Goal: Transaction & Acquisition: Subscribe to service/newsletter

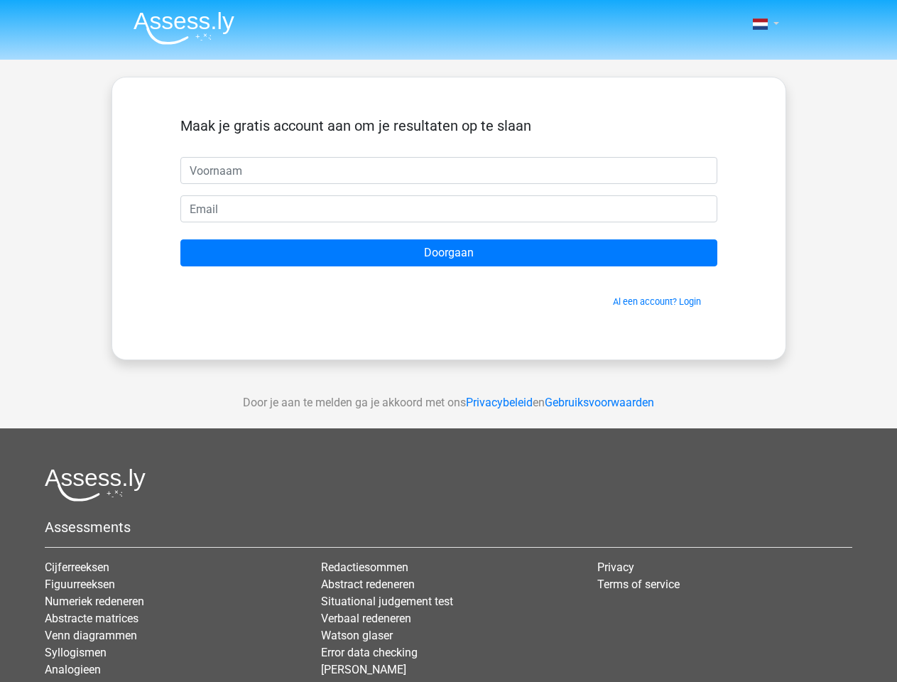
click at [762, 24] on span at bounding box center [760, 23] width 15 height 11
click at [449, 253] on input "Doorgaan" at bounding box center [448, 252] width 537 height 27
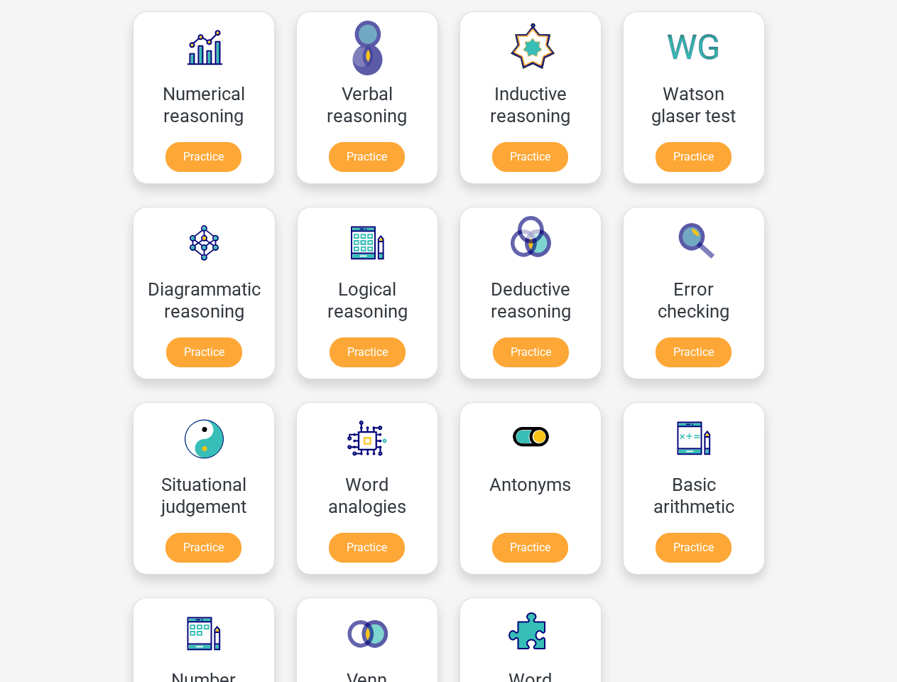
scroll to position [226, 0]
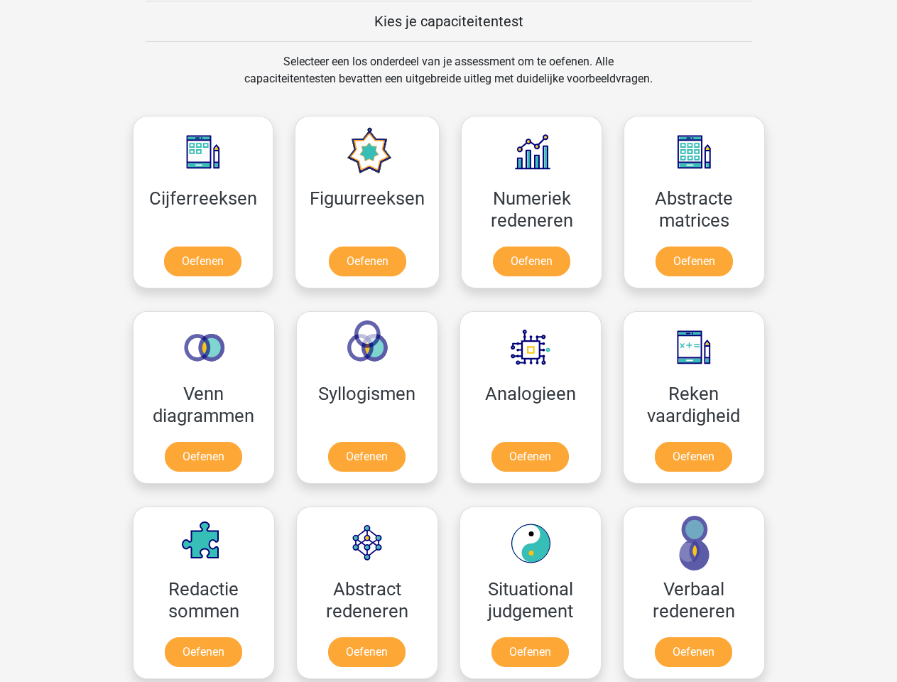
scroll to position [551, 0]
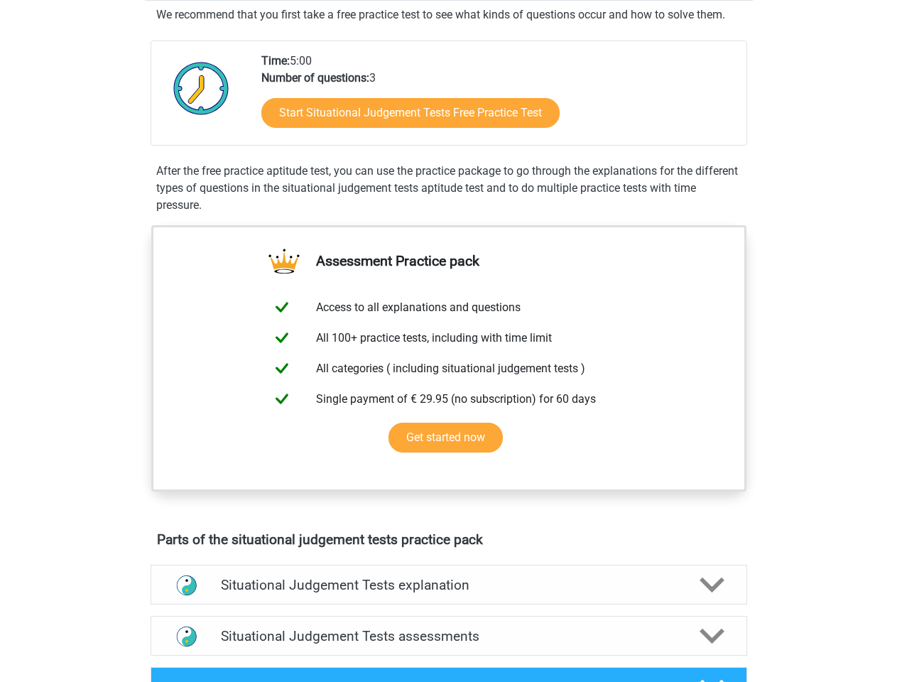
scroll to position [273, 0]
